Goal: Subscribe to service/newsletter

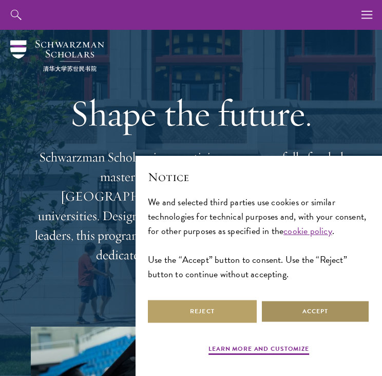
click at [301, 319] on button "Accept" at bounding box center [315, 311] width 109 height 23
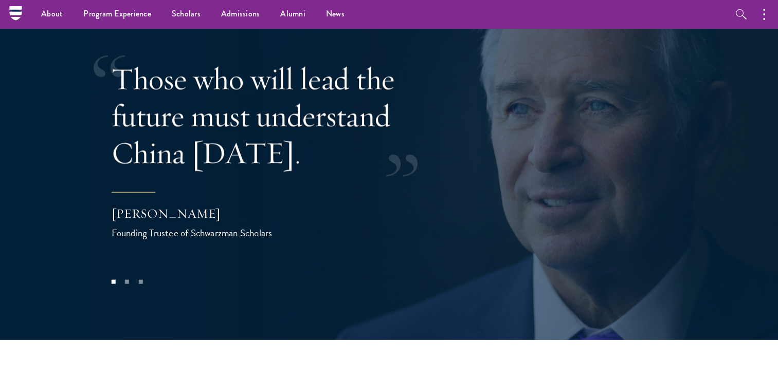
scroll to position [2046, 0]
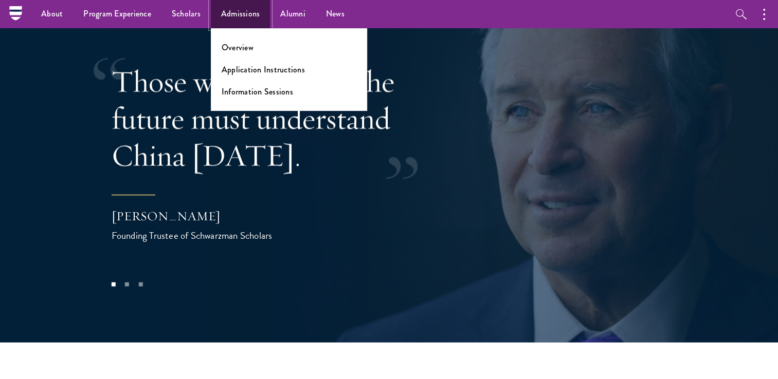
click at [232, 11] on link "Admissions" at bounding box center [241, 14] width 60 height 28
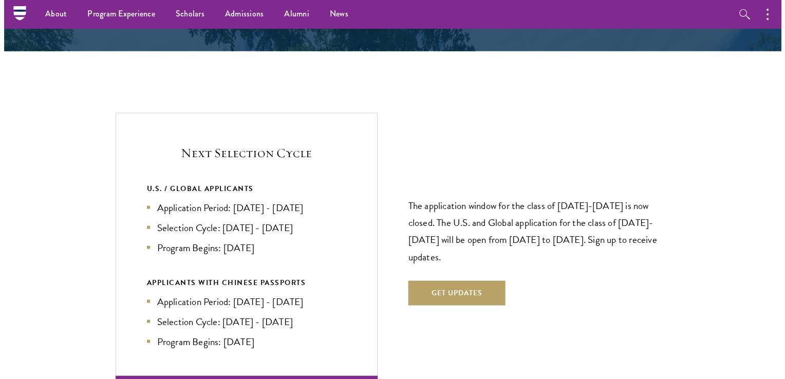
scroll to position [2115, 0]
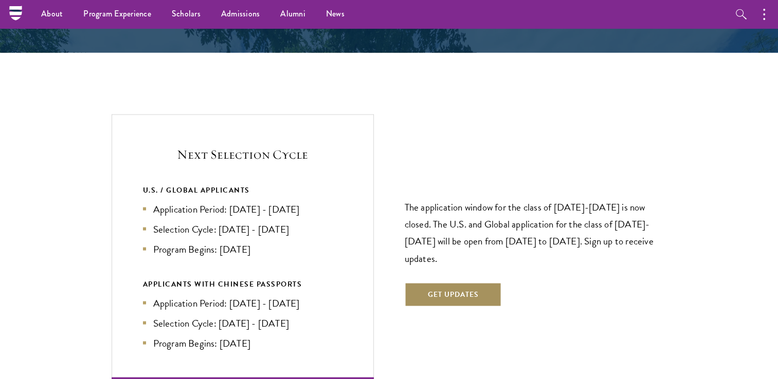
click at [468, 283] on button "Get Updates" at bounding box center [452, 295] width 97 height 25
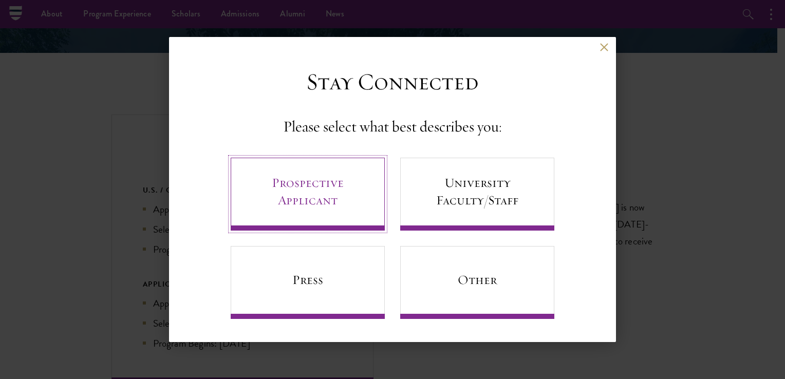
click at [352, 197] on link "Prospective Applicant" at bounding box center [308, 194] width 154 height 73
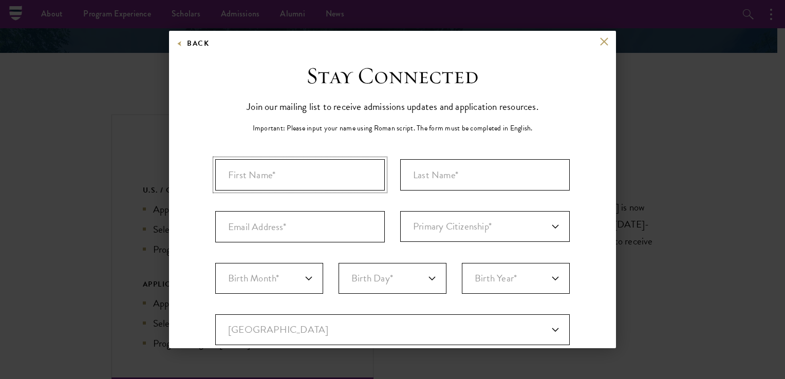
click at [345, 180] on input "First Name*" at bounding box center [300, 174] width 170 height 31
type input "Kohl"
type input "Crawford"
type input "hajile.crawford@gmail.com"
select select "09"
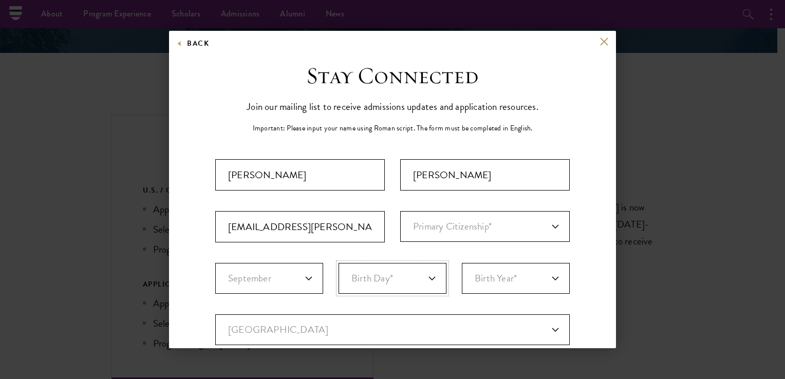
select select "17"
select select "2003"
select select "US"
type input "Garland"
select select "TX"
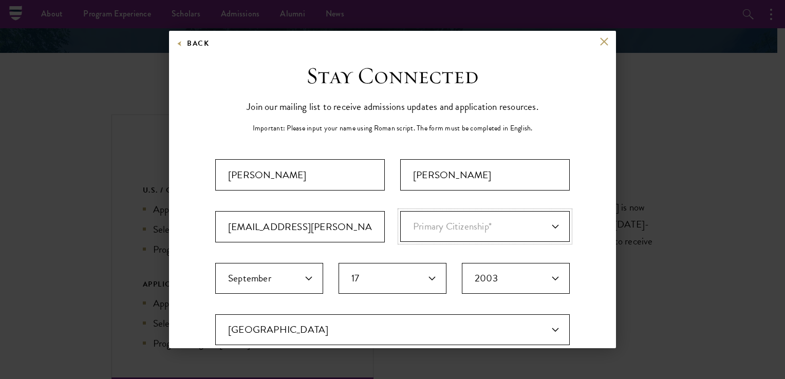
click at [427, 229] on select "Primary Citizenship* Afghanistan Aland Islands Albania Algeria Andorra Angola A…" at bounding box center [485, 226] width 170 height 31
select select "US"
click at [400, 211] on select "Primary Citizenship* Afghanistan Aland Islands Albania Algeria Andorra Angola A…" at bounding box center [485, 226] width 170 height 31
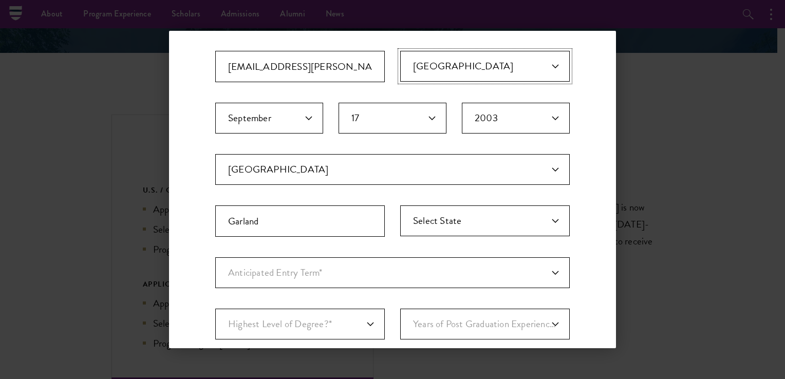
scroll to position [177, 0]
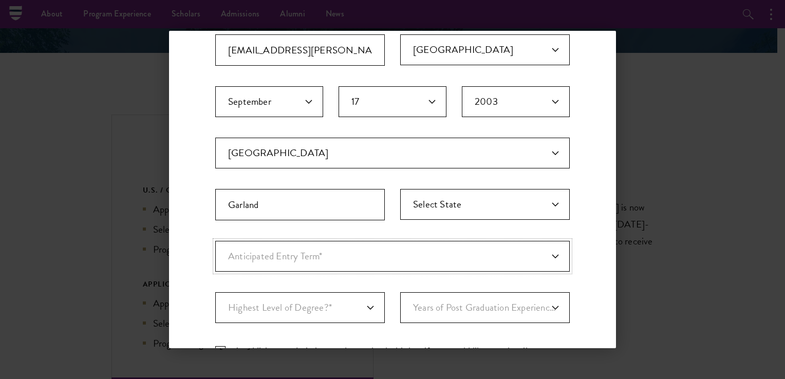
click at [357, 261] on select "Anticipated Entry Term* August 2026 (Application opens April 2025) Just Explori…" at bounding box center [392, 256] width 355 height 31
select select "e64b8ab3-eabb-4867-96d5-7e6b4840665f"
click at [215, 241] on select "Anticipated Entry Term* August 2026 (Application opens April 2025) Just Explori…" at bounding box center [392, 256] width 355 height 31
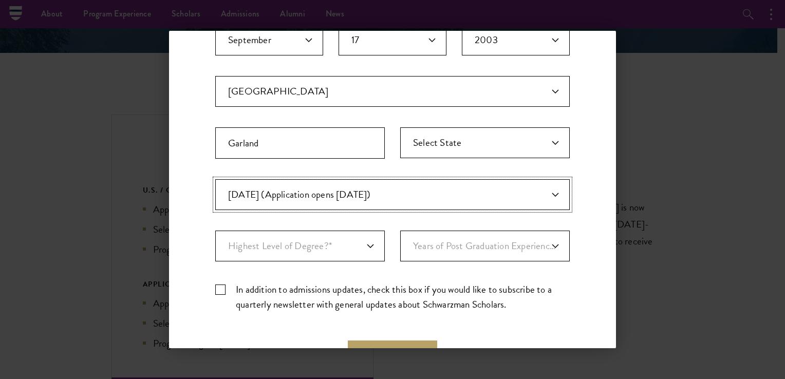
scroll to position [239, 0]
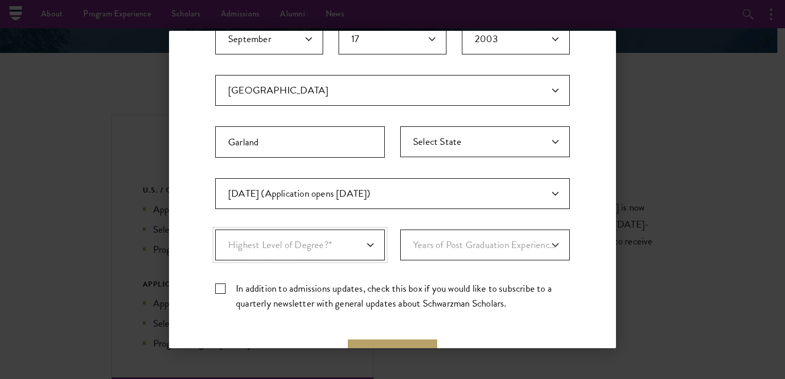
click at [341, 233] on select "Highest Level of Degree?* PHD Bachelor's Master's Current Undergraduate Student" at bounding box center [300, 245] width 170 height 31
select select "baef124f-e103-44b1-8ca6-5d0669438e44"
click at [215, 230] on select "Highest Level of Degree?* PHD Bachelor's Master's Current Undergraduate Student" at bounding box center [300, 245] width 170 height 31
click at [469, 241] on select "Years of Post Graduation Experience?* 1 2 3 4 5 6 7 8 9 10" at bounding box center [485, 245] width 170 height 31
select select "1"
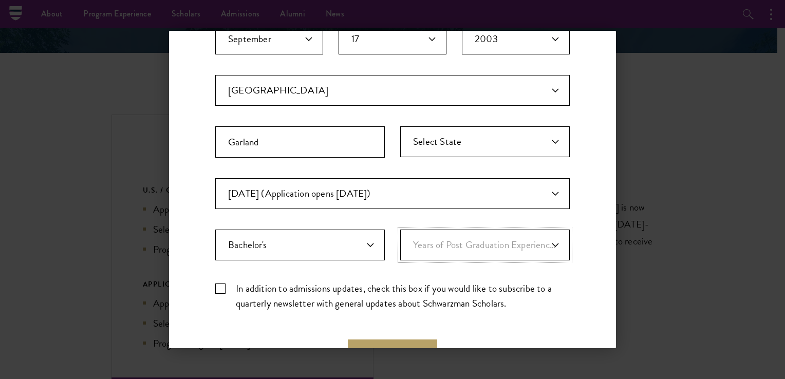
click at [400, 230] on select "Years of Post Graduation Experience?* 1 2 3 4 5 6 7 8 9 10" at bounding box center [485, 245] width 170 height 31
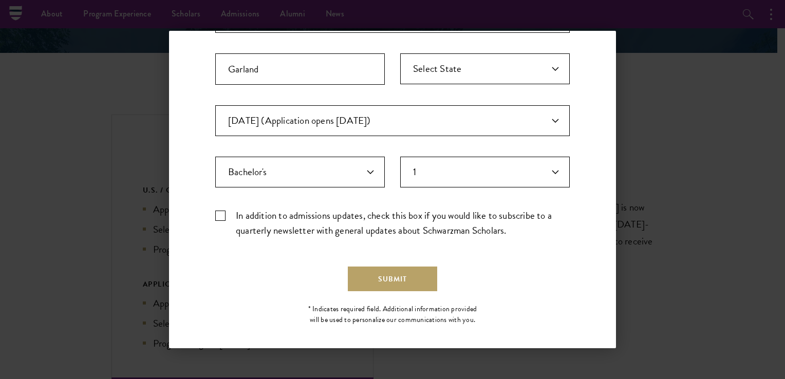
click at [226, 214] on label "In addition to admissions updates, check this box if you would like to subscrib…" at bounding box center [392, 223] width 355 height 30
click at [226, 214] on input "In addition to admissions updates, check this box if you would like to subscrib…" at bounding box center [392, 211] width 355 height 7
checkbox input "true"
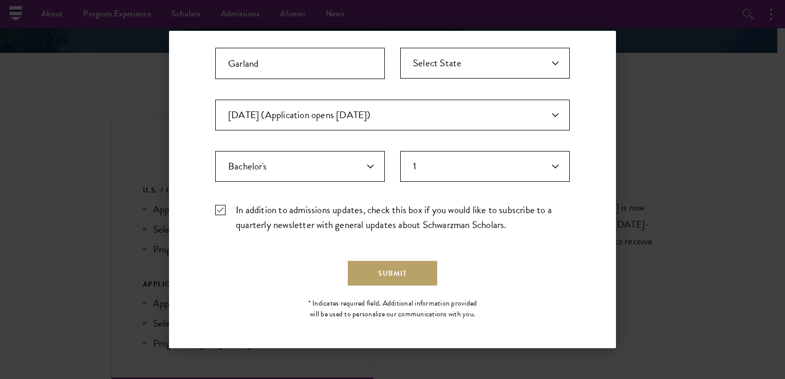
click at [382, 257] on form "Important: The form must be completed in English. Kohl Crawford hajile.crawford…" at bounding box center [392, 63] width 355 height 445
click at [384, 271] on button "Submit" at bounding box center [392, 273] width 89 height 25
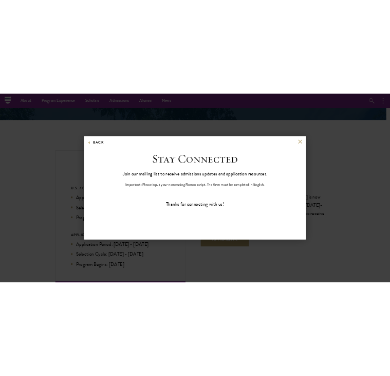
scroll to position [0, 0]
